Goal: Task Accomplishment & Management: Manage account settings

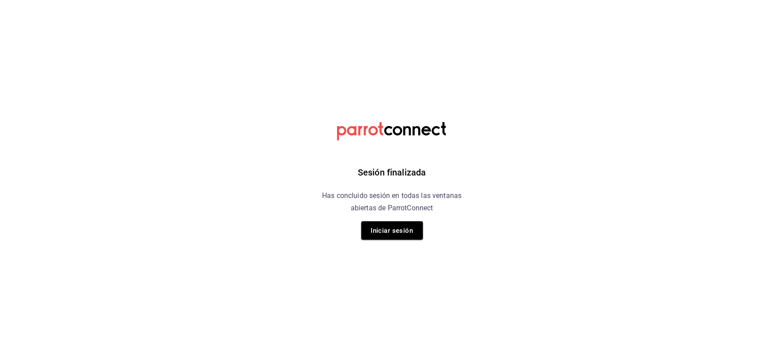
click at [382, 234] on button "Iniciar sesión" at bounding box center [392, 231] width 62 height 19
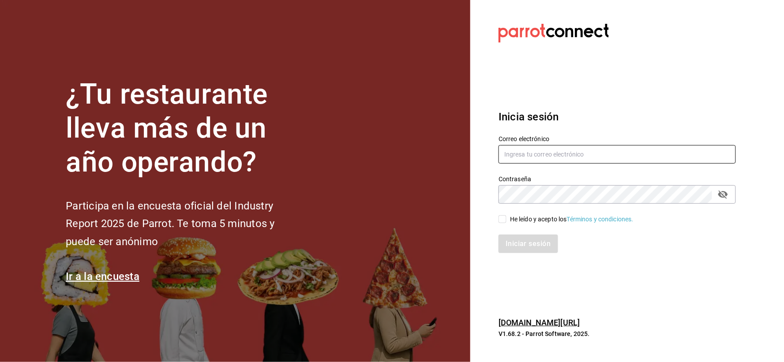
type input "[EMAIL_ADDRESS][DOMAIN_NAME]"
drag, startPoint x: 503, startPoint y: 219, endPoint x: 500, endPoint y: 229, distance: 9.9
click at [501, 221] on input "He leído y acepto los Términos y condiciones." at bounding box center [503, 219] width 8 height 8
checkbox input "true"
click at [514, 244] on button "Iniciar sesión" at bounding box center [529, 244] width 60 height 19
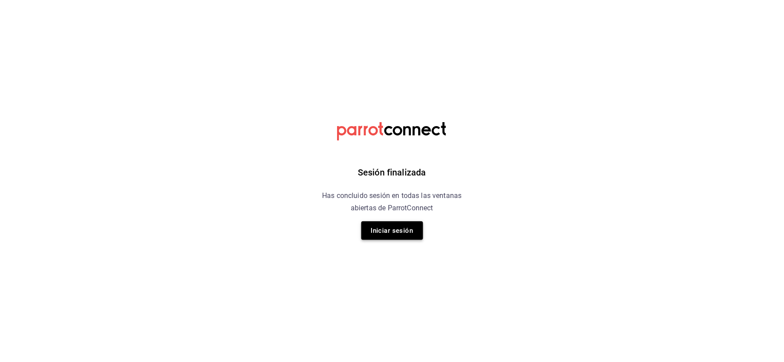
click at [374, 239] on button "Iniciar sesión" at bounding box center [392, 231] width 62 height 19
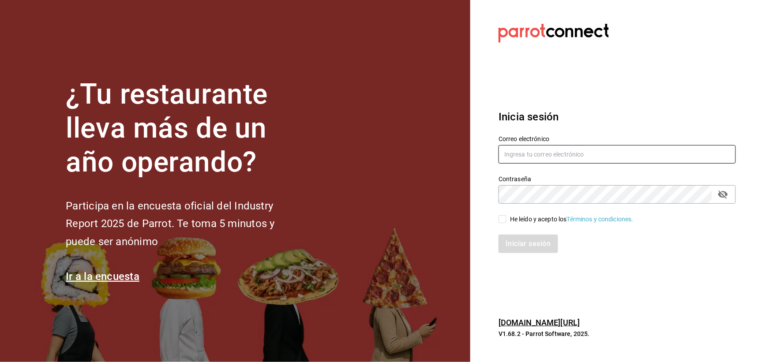
type input "[EMAIL_ADDRESS][DOMAIN_NAME]"
click at [507, 221] on span "He leído y acepto los Términos y condiciones." at bounding box center [570, 219] width 127 height 9
click at [507, 221] on input "He leído y acepto los Términos y condiciones." at bounding box center [503, 219] width 8 height 8
checkbox input "true"
click at [510, 248] on button "Iniciar sesión" at bounding box center [529, 244] width 60 height 19
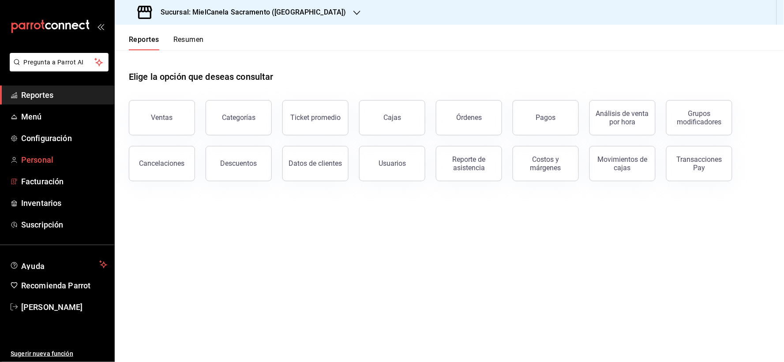
click at [58, 161] on span "Personal" at bounding box center [64, 160] width 86 height 12
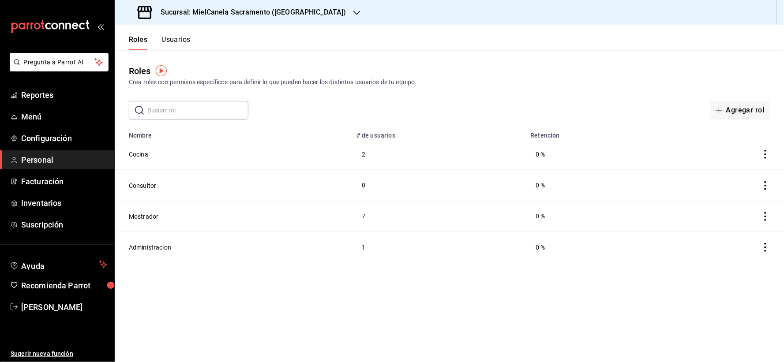
click at [256, 7] on h3 "Sucursal: MielCanela Sacramento (Hermosillo)" at bounding box center [250, 12] width 193 height 11
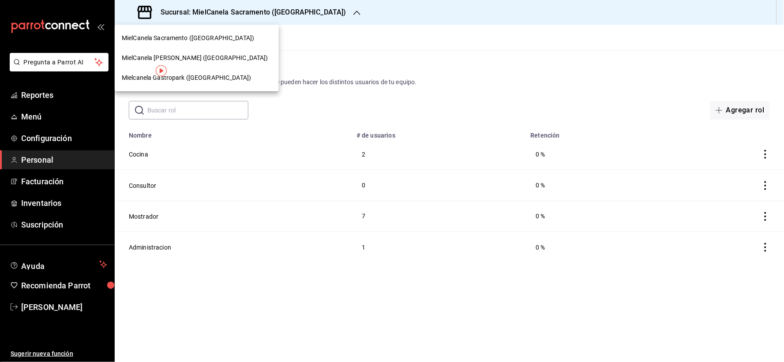
click at [175, 71] on div "Mielcanela Gastropark (Hermosillo)" at bounding box center [197, 78] width 164 height 20
